Goal: Transaction & Acquisition: Purchase product/service

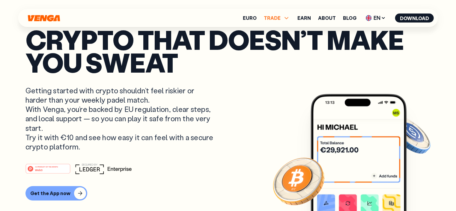
click at [288, 18] on icon at bounding box center [286, 17] width 7 height 7
click at [281, 33] on link "Buy" at bounding box center [276, 31] width 9 height 6
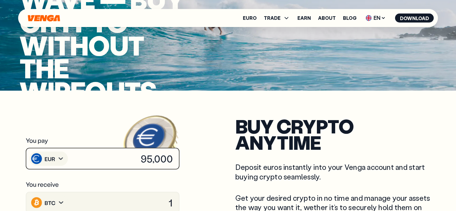
click at [141, 153] on image at bounding box center [167, 154] width 54 height 49
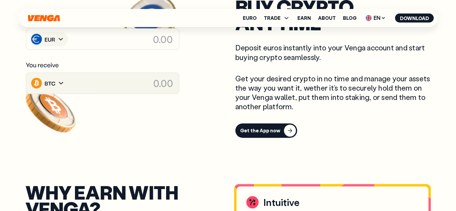
scroll to position [240, 0]
click at [142, 43] on image at bounding box center [167, 34] width 54 height 49
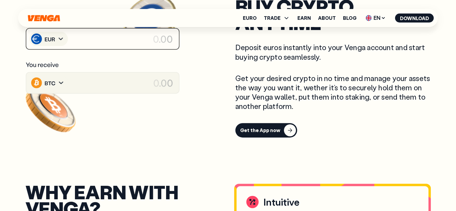
click at [154, 37] on image at bounding box center [167, 34] width 54 height 49
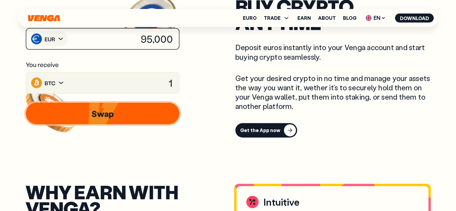
click at [152, 34] on image at bounding box center [167, 34] width 54 height 49
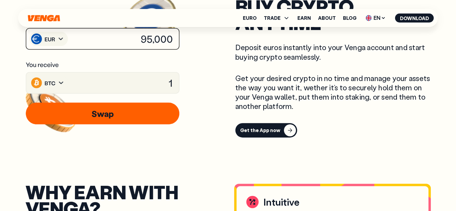
click at [148, 36] on image at bounding box center [167, 34] width 54 height 49
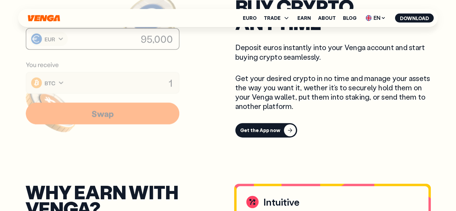
drag, startPoint x: 141, startPoint y: 36, endPoint x: 171, endPoint y: 38, distance: 30.1
click at [171, 38] on image at bounding box center [167, 34] width 54 height 49
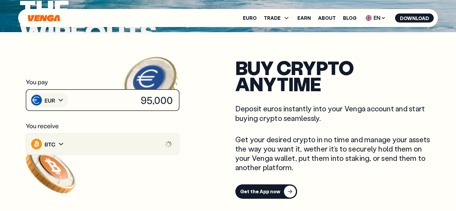
click at [145, 106] on image at bounding box center [167, 95] width 54 height 49
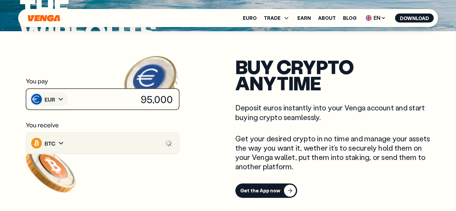
scroll to position [180, 0]
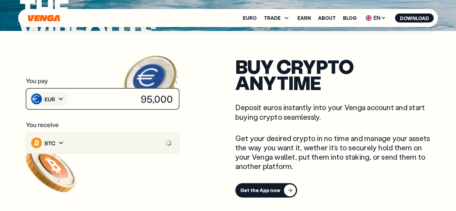
click at [150, 100] on image at bounding box center [167, 94] width 54 height 49
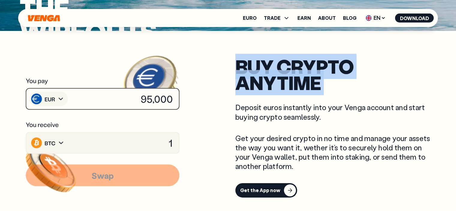
click at [150, 100] on image at bounding box center [167, 94] width 54 height 49
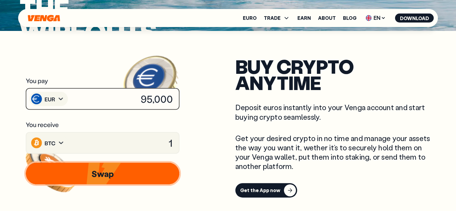
drag, startPoint x: 156, startPoint y: 97, endPoint x: 141, endPoint y: 99, distance: 15.1
click at [141, 99] on image at bounding box center [167, 94] width 54 height 49
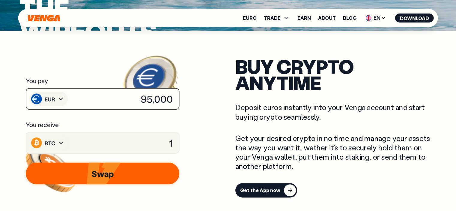
drag, startPoint x: 140, startPoint y: 99, endPoint x: 177, endPoint y: 95, distance: 36.8
click at [177, 95] on image at bounding box center [167, 94] width 54 height 49
drag, startPoint x: 157, startPoint y: 98, endPoint x: 150, endPoint y: 133, distance: 35.8
click at [160, 98] on image at bounding box center [167, 94] width 54 height 49
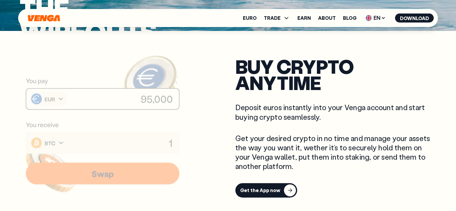
click at [123, 168] on image at bounding box center [152, 173] width 63 height 57
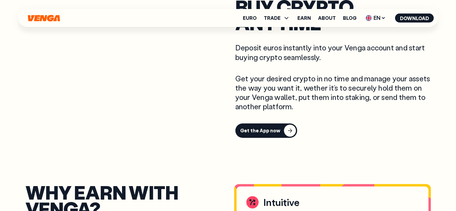
scroll to position [240, 0]
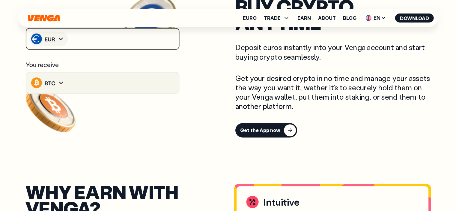
click at [136, 42] on icon at bounding box center [102, 39] width 155 height 22
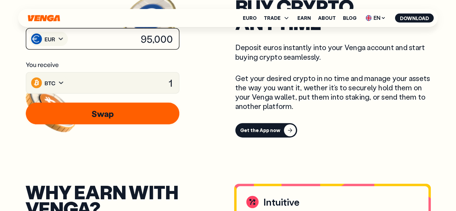
click at [117, 114] on icon at bounding box center [102, 113] width 157 height 25
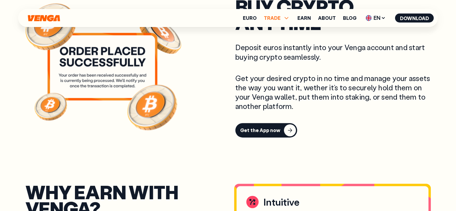
click at [285, 20] on icon at bounding box center [286, 17] width 7 height 7
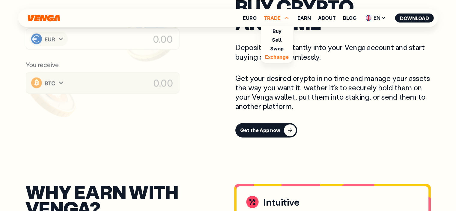
click at [285, 57] on link "Exchange" at bounding box center [277, 57] width 24 height 6
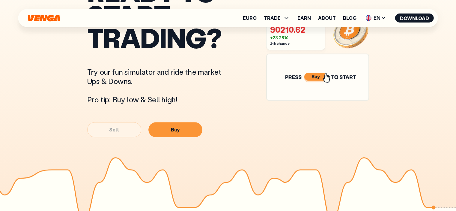
scroll to position [360, 0]
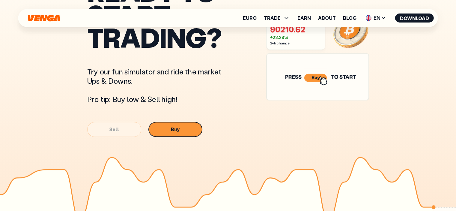
click at [176, 129] on button "Buy" at bounding box center [175, 129] width 54 height 15
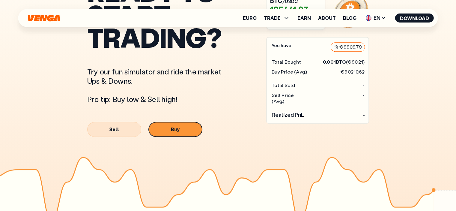
click at [186, 132] on button "Buy" at bounding box center [175, 129] width 54 height 15
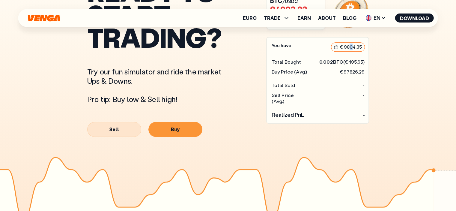
click at [351, 51] on article "€ 9804.35" at bounding box center [348, 46] width 34 height 9
drag, startPoint x: 341, startPoint y: 50, endPoint x: 367, endPoint y: 49, distance: 26.7
click at [367, 49] on div "You have € 9804.35 Total Bought 0.002 BTC (€ 195.65 ) Buy Price (Avg.) €97826.2…" at bounding box center [317, 80] width 103 height 86
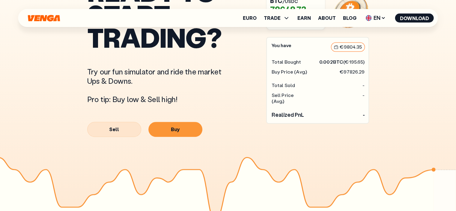
click at [360, 51] on article "€ 9804.35" at bounding box center [348, 46] width 34 height 9
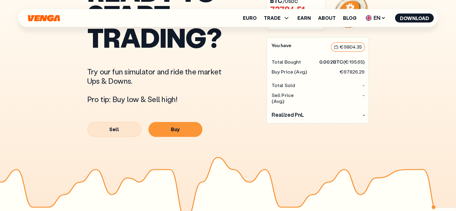
click at [364, 52] on article "€ 9804.35" at bounding box center [348, 46] width 34 height 9
click at [363, 51] on article "€ 9804.35" at bounding box center [348, 46] width 34 height 9
click at [363, 50] on article "€ 9804.35" at bounding box center [348, 46] width 34 height 9
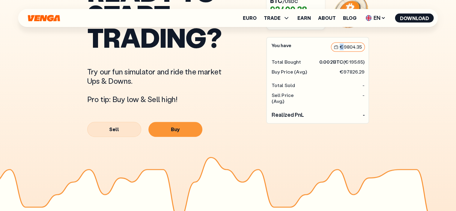
click at [363, 50] on article "€ 9804.35" at bounding box center [348, 46] width 34 height 9
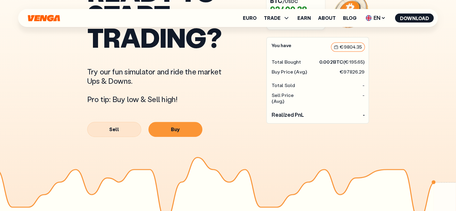
click at [360, 49] on article "€ 9804.35" at bounding box center [348, 46] width 34 height 9
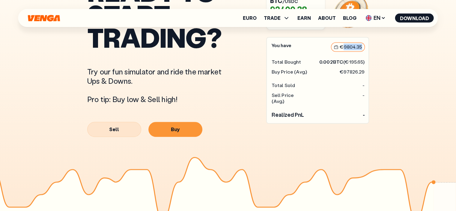
click at [360, 49] on article "€ 9804.35" at bounding box center [348, 46] width 34 height 9
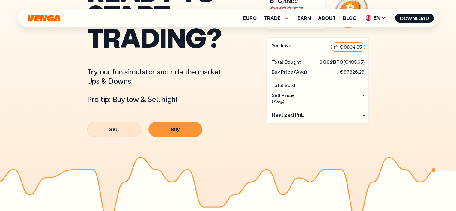
click at [364, 75] on div "€97826.29" at bounding box center [352, 72] width 25 height 6
click at [357, 75] on div "€97826.29" at bounding box center [352, 72] width 25 height 6
click at [357, 87] on div "Total Sold -" at bounding box center [318, 85] width 93 height 6
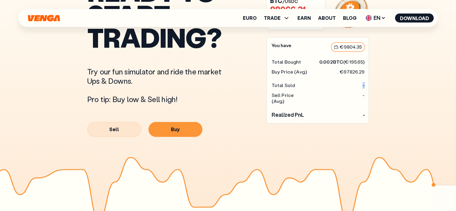
click at [357, 87] on div "Total Sold -" at bounding box center [318, 85] width 93 height 6
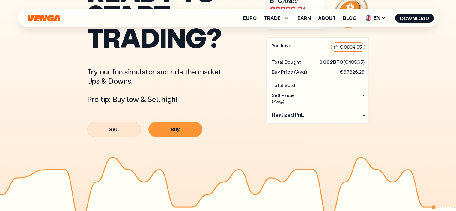
click at [344, 104] on div "You have € 9804.35 Total Bought 0.002 BTC (€ 195.65 ) Buy Price (Avg.) €97826.2…" at bounding box center [317, 80] width 103 height 86
click at [280, 19] on span "TRADE" at bounding box center [272, 18] width 17 height 5
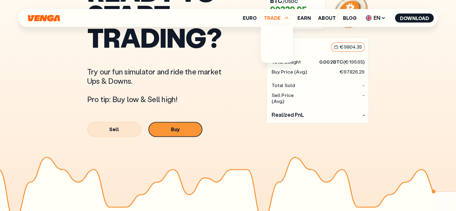
click at [193, 132] on button "Buy" at bounding box center [175, 129] width 54 height 15
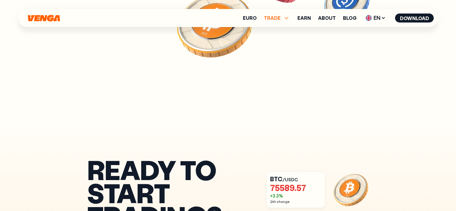
click at [269, 19] on span "TRADE" at bounding box center [272, 18] width 17 height 5
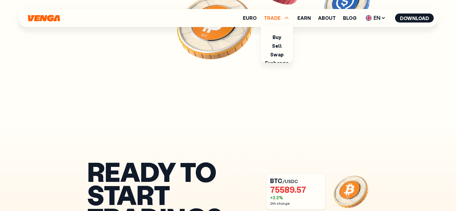
scroll to position [180, 0]
click at [281, 32] on link "Buy" at bounding box center [276, 31] width 9 height 6
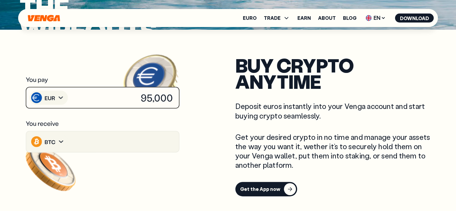
click at [107, 97] on icon at bounding box center [102, 97] width 155 height 22
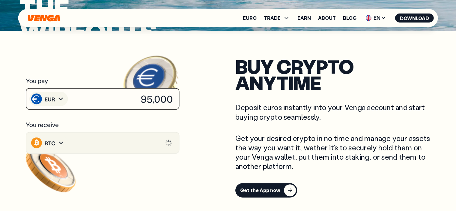
click at [156, 98] on image at bounding box center [167, 94] width 54 height 49
click at [152, 99] on image at bounding box center [167, 94] width 54 height 49
click at [145, 99] on image at bounding box center [167, 94] width 54 height 49
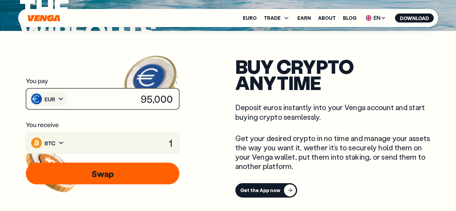
click at [59, 99] on image at bounding box center [50, 80] width 58 height 54
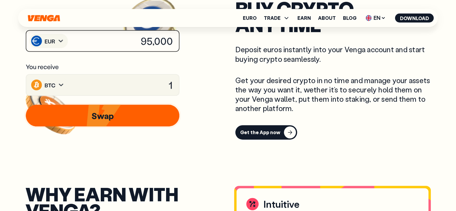
click at [140, 91] on image at bounding box center [152, 115] width 63 height 57
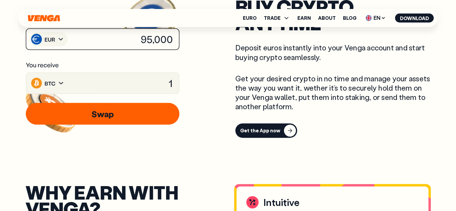
click at [166, 82] on icon at bounding box center [102, 83] width 155 height 22
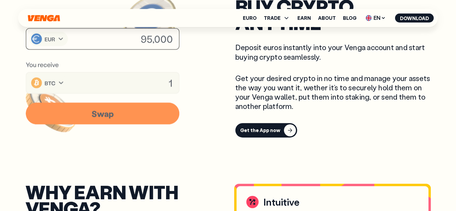
click at [177, 84] on icon at bounding box center [102, 83] width 155 height 22
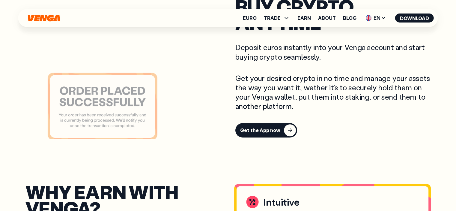
click at [172, 81] on icon at bounding box center [102, 83] width 155 height 22
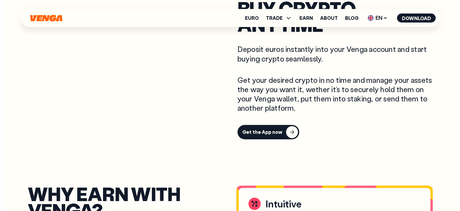
scroll to position [0, 0]
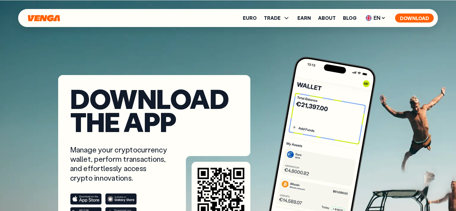
click at [412, 14] on button "Download" at bounding box center [414, 17] width 39 height 9
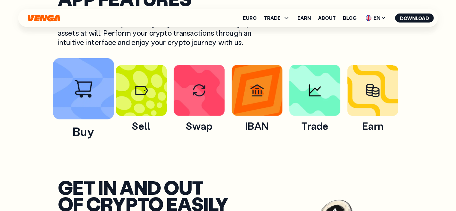
scroll to position [360, 0]
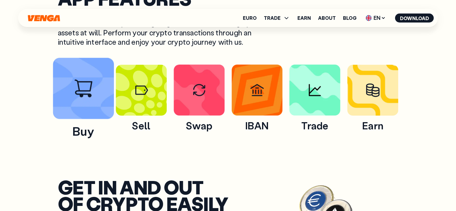
click at [90, 96] on img at bounding box center [83, 88] width 61 height 61
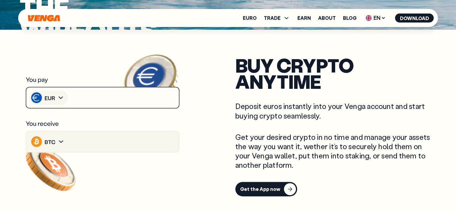
click at [125, 94] on icon at bounding box center [102, 97] width 155 height 22
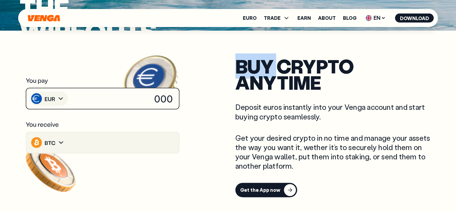
click at [125, 94] on icon at bounding box center [102, 98] width 155 height 22
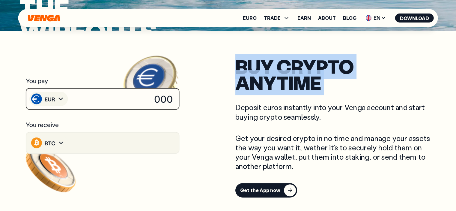
click at [125, 94] on icon at bounding box center [102, 99] width 155 height 22
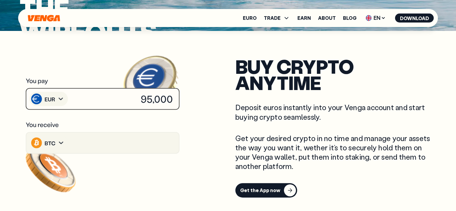
drag, startPoint x: 134, startPoint y: 96, endPoint x: 150, endPoint y: 97, distance: 16.2
click at [142, 97] on g at bounding box center [106, 189] width 174 height 272
drag, startPoint x: 170, startPoint y: 97, endPoint x: 122, endPoint y: 97, distance: 47.7
click at [122, 97] on g at bounding box center [106, 189] width 174 height 272
drag, startPoint x: 128, startPoint y: 99, endPoint x: 133, endPoint y: 99, distance: 4.8
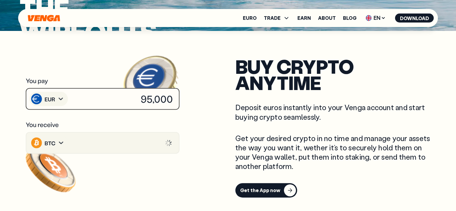
click at [191, 109] on div "buy crypto anytime Deposit euros instantly into your Venga account and start bu…" at bounding box center [227, 127] width 417 height 145
